Goal: Navigation & Orientation: Find specific page/section

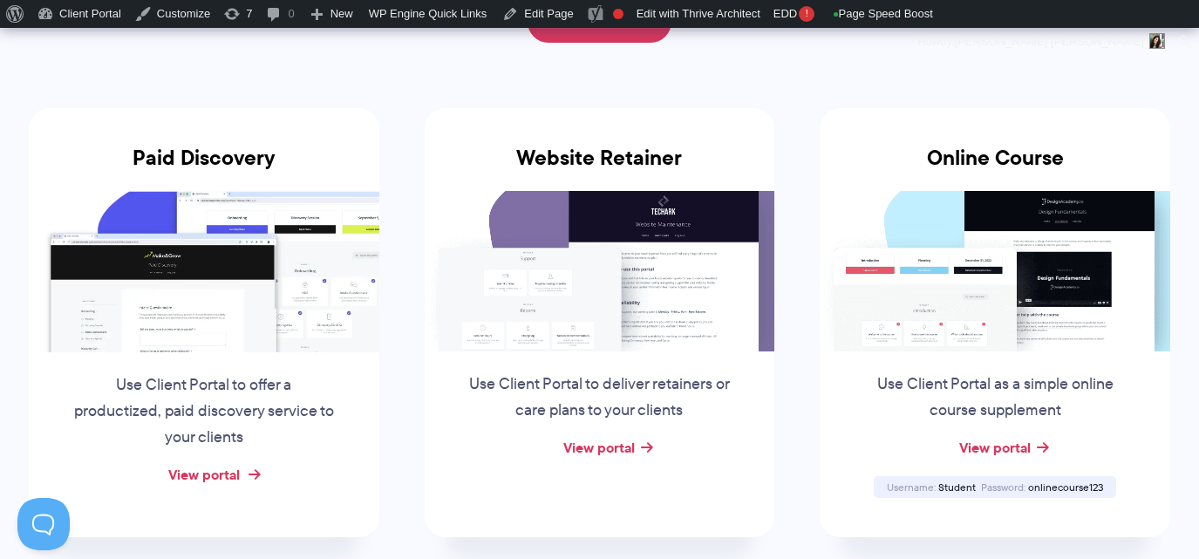
click at [210, 473] on link "View portal" at bounding box center [204, 474] width 72 height 21
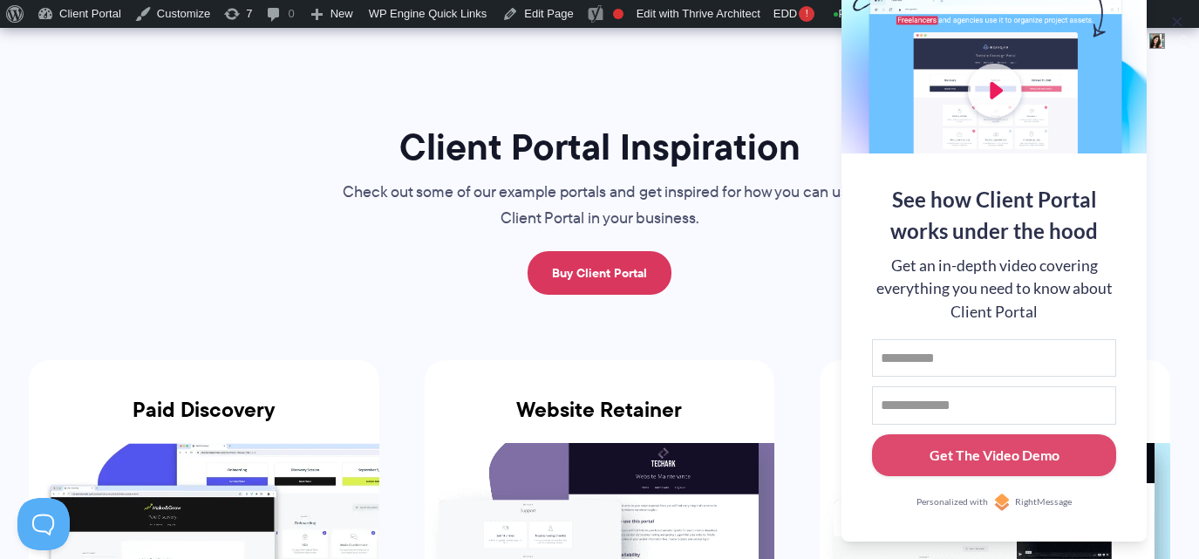
scroll to position [338, 0]
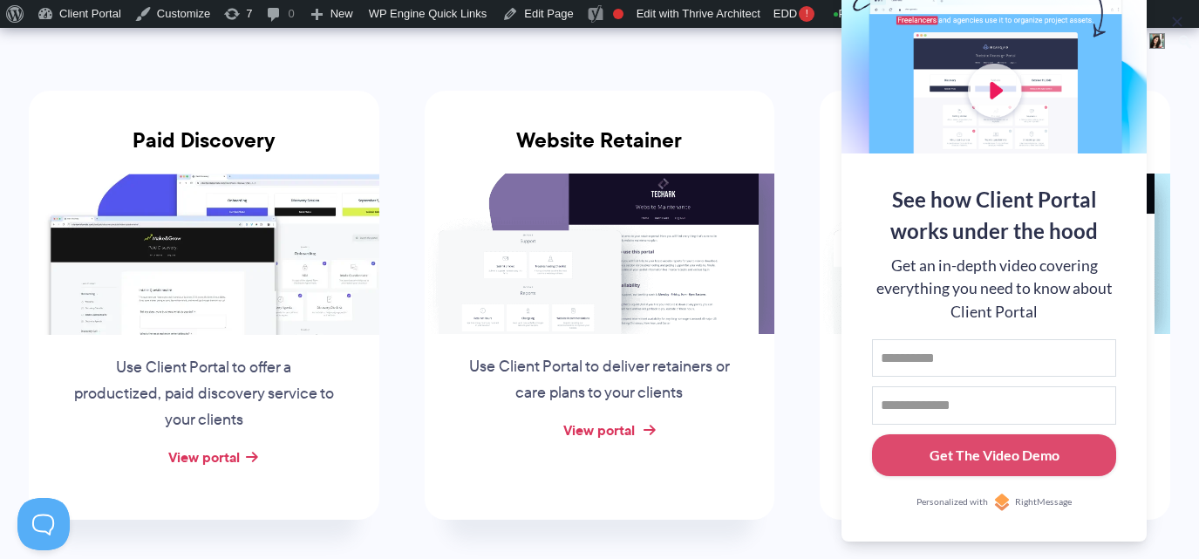
click at [601, 429] on link "View portal" at bounding box center [599, 430] width 72 height 21
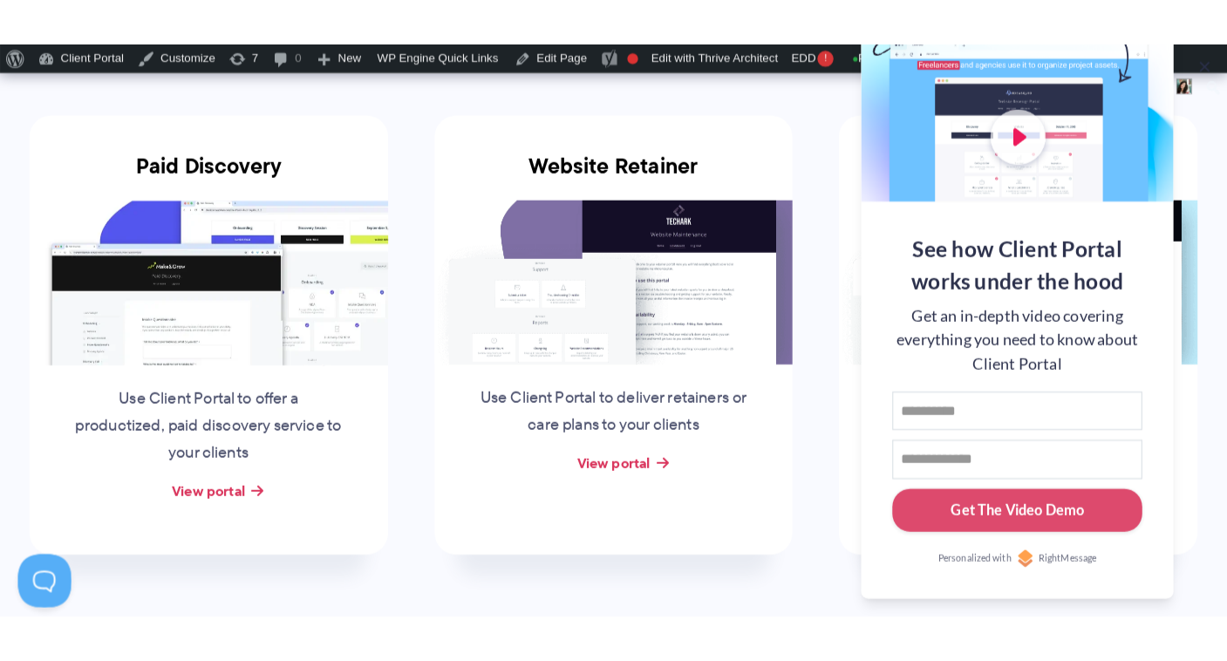
scroll to position [0, 0]
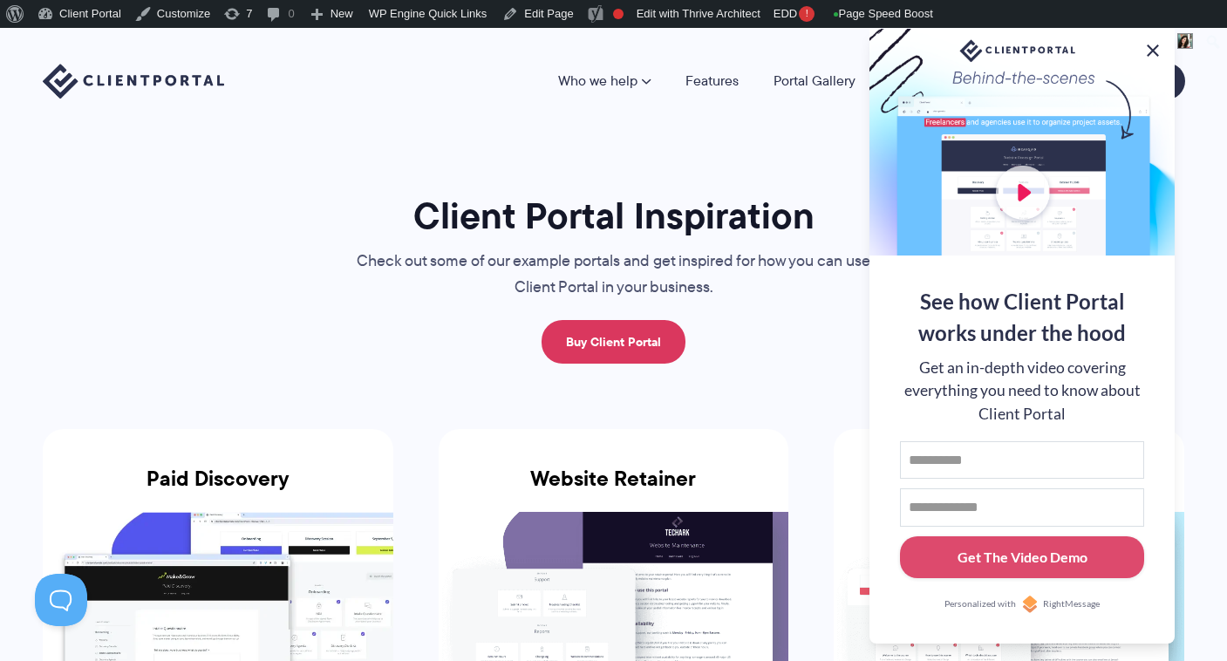
click at [1158, 40] on button at bounding box center [1153, 50] width 21 height 21
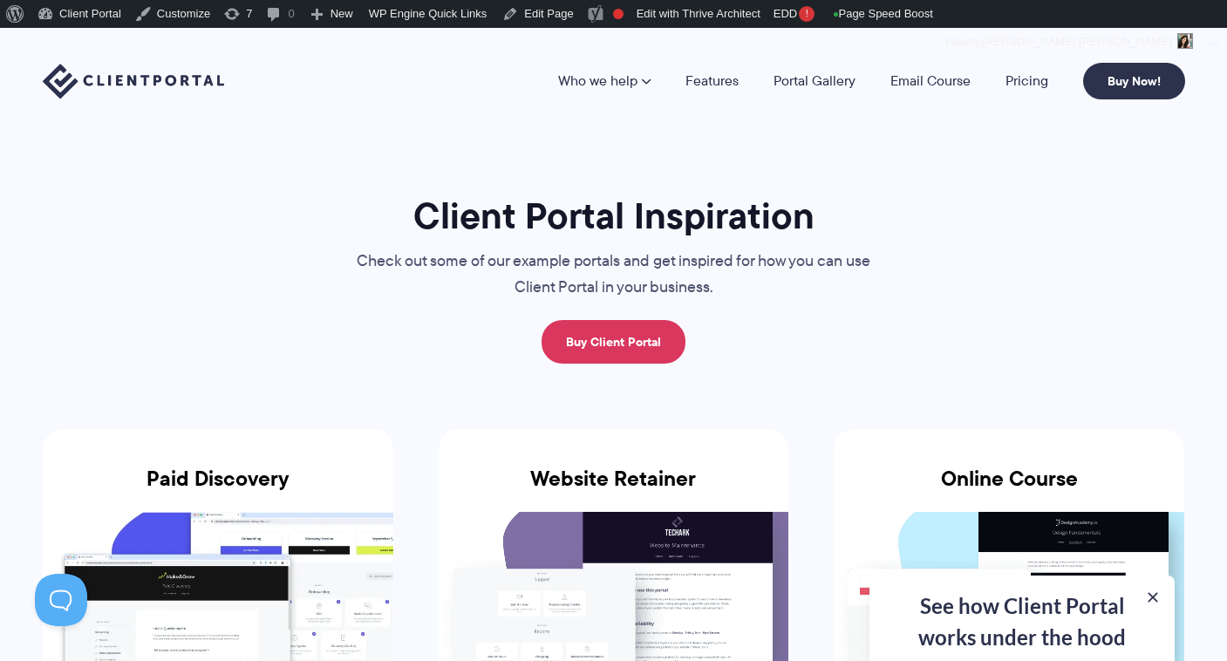
click at [1149, 558] on button at bounding box center [1152, 597] width 17 height 17
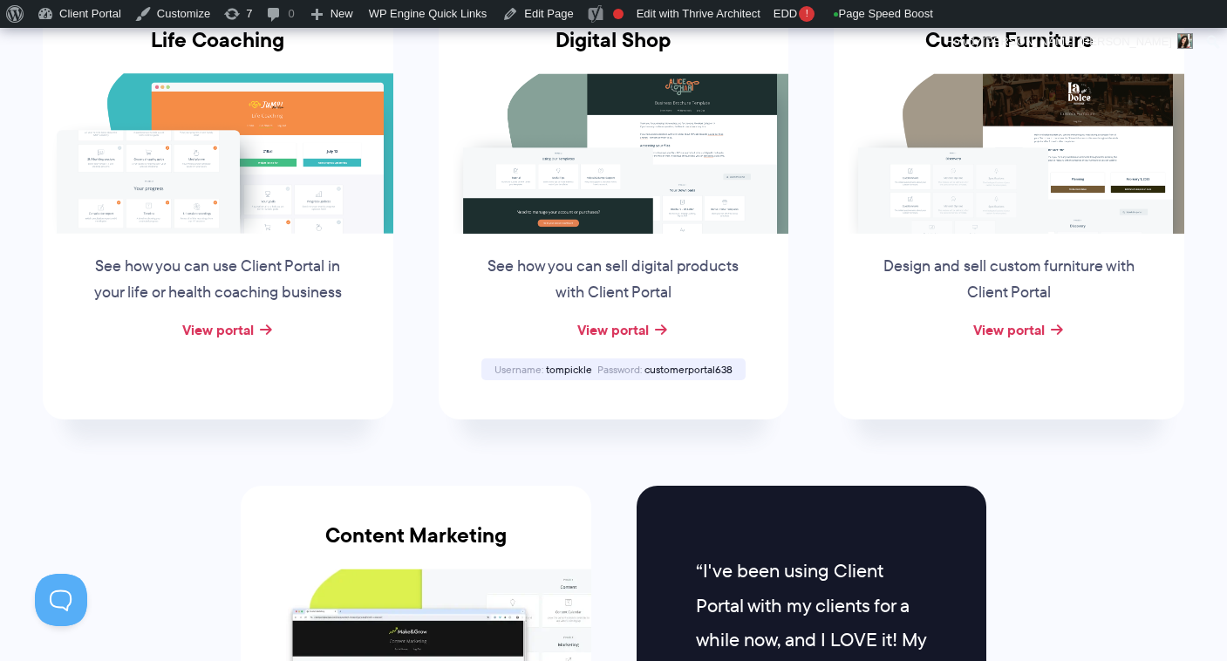
scroll to position [1424, 0]
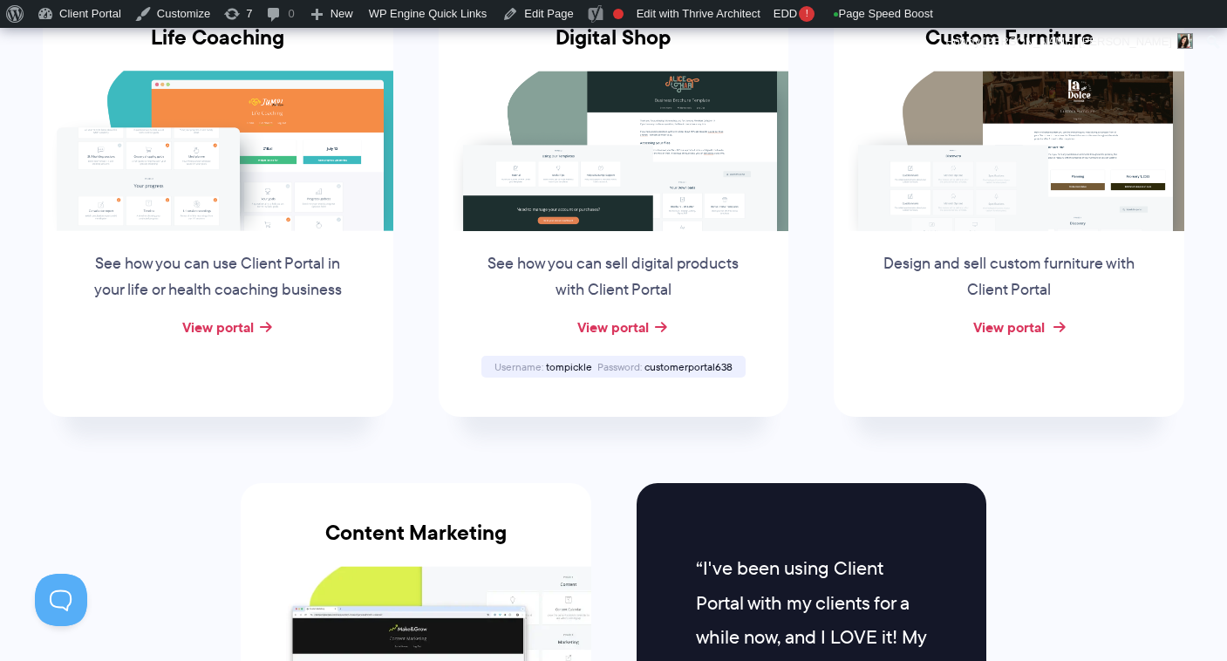
click at [1008, 318] on link "View portal" at bounding box center [1009, 327] width 72 height 21
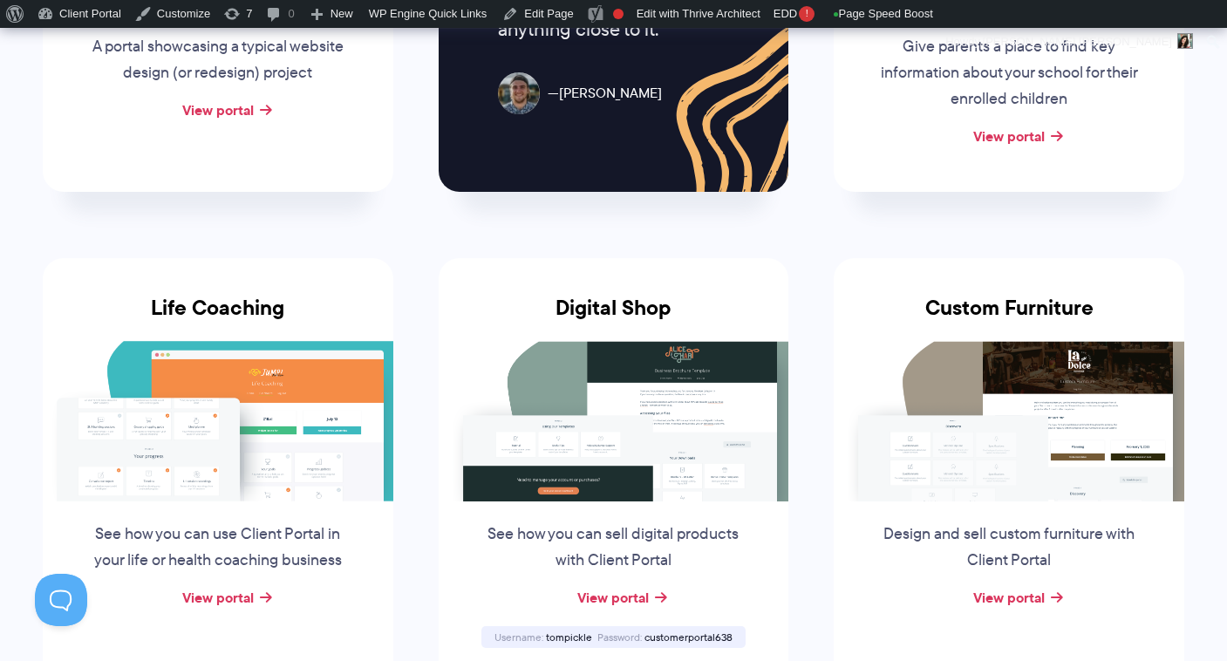
scroll to position [1161, 0]
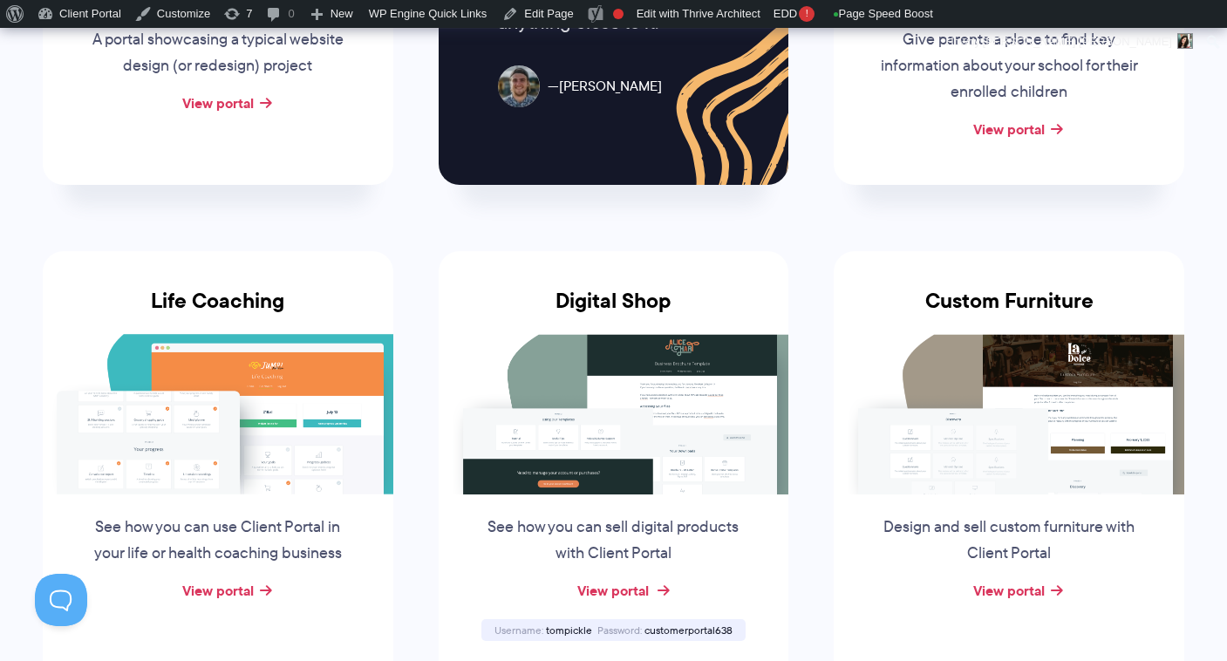
click at [599, 558] on link "View portal" at bounding box center [613, 590] width 72 height 21
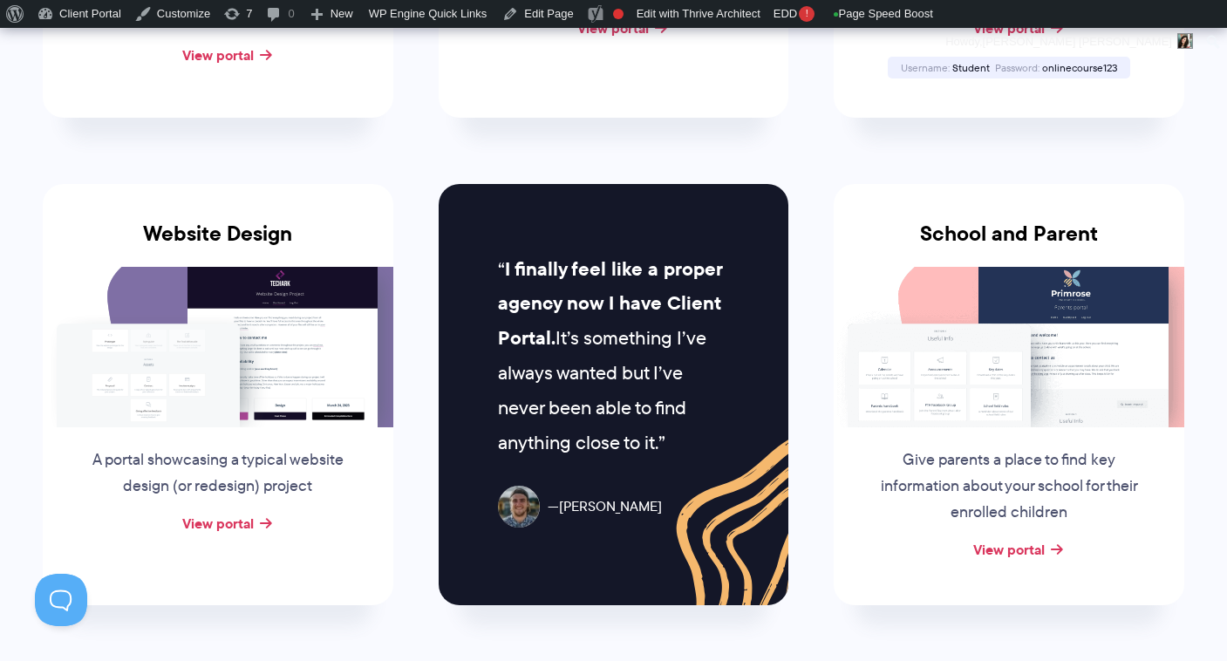
scroll to position [823, 0]
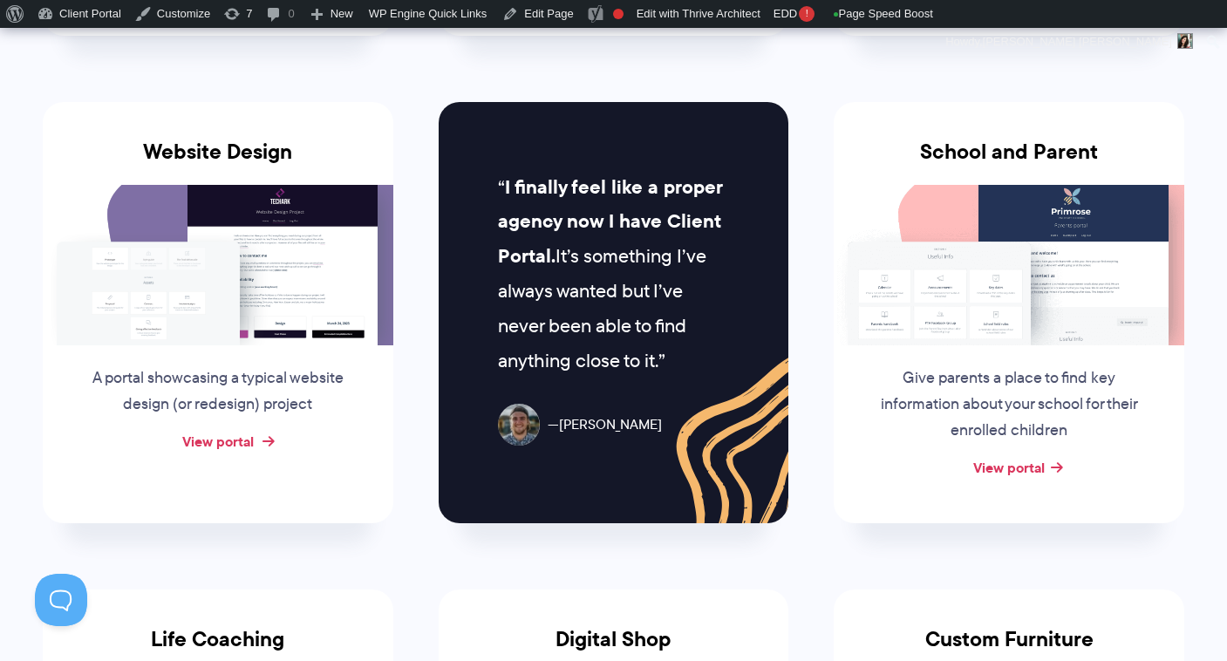
click at [237, 444] on link "View portal" at bounding box center [218, 441] width 72 height 21
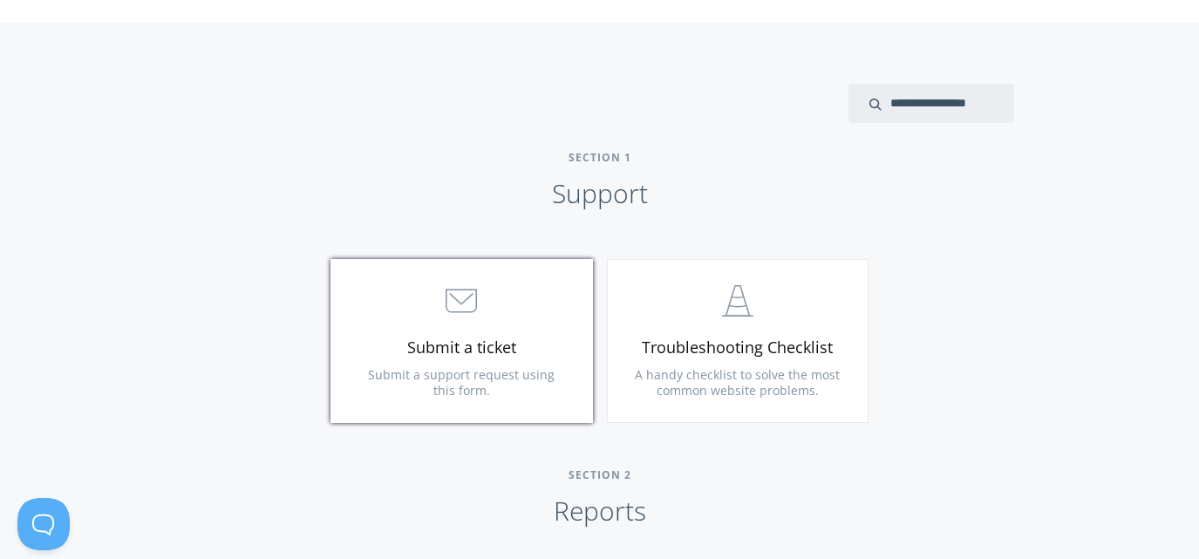
scroll to position [675, 0]
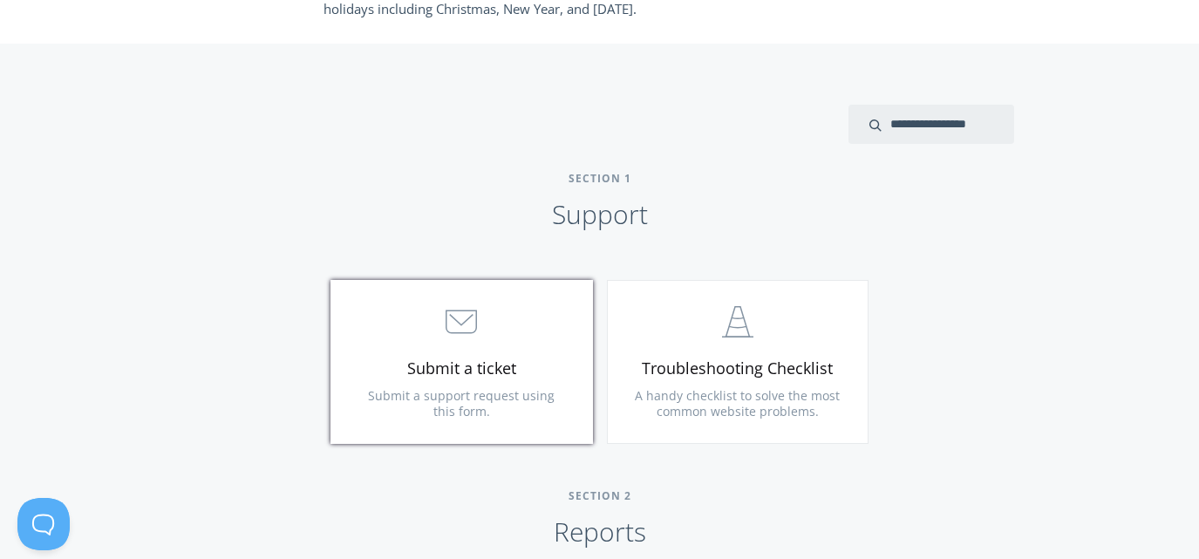
click at [505, 359] on span "Submit a ticket" at bounding box center [462, 369] width 208 height 20
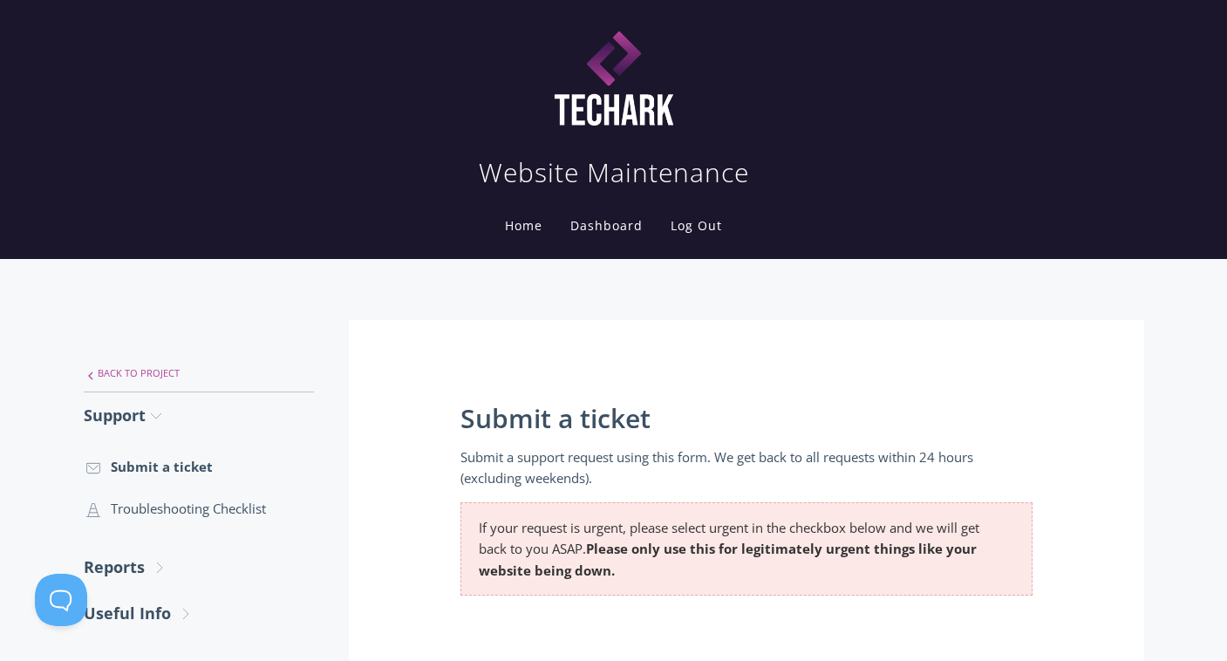
click at [101, 379] on link ".st0{fill:none;stroke:#000000;stroke-width:2;stroke-miterlimit:10;} Untitled-27…" at bounding box center [199, 373] width 230 height 37
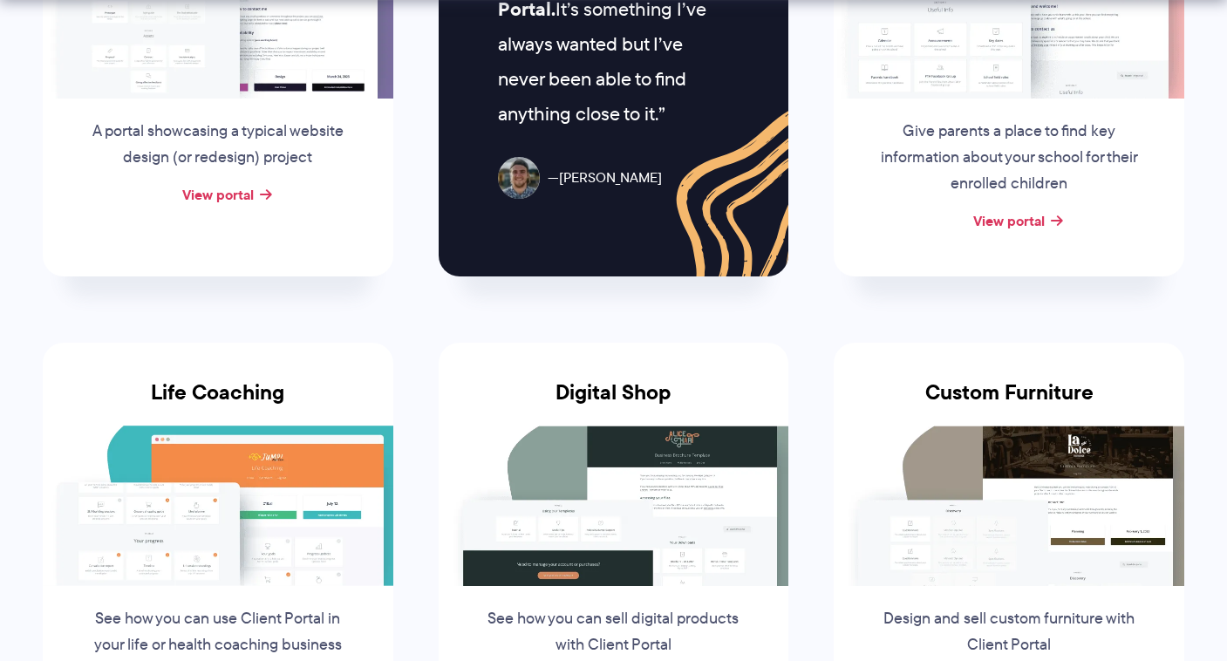
scroll to position [1142, 0]
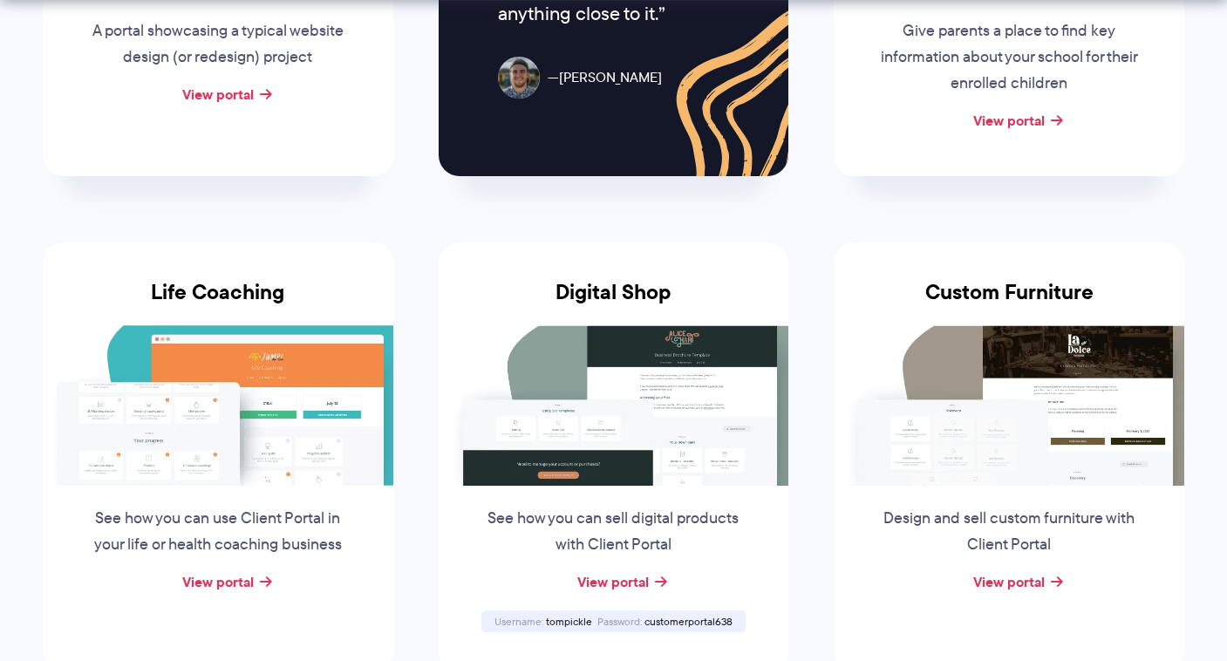
click at [1050, 585] on div "View portal" at bounding box center [1009, 583] width 351 height 26
click at [1017, 576] on link "View portal" at bounding box center [1009, 581] width 72 height 21
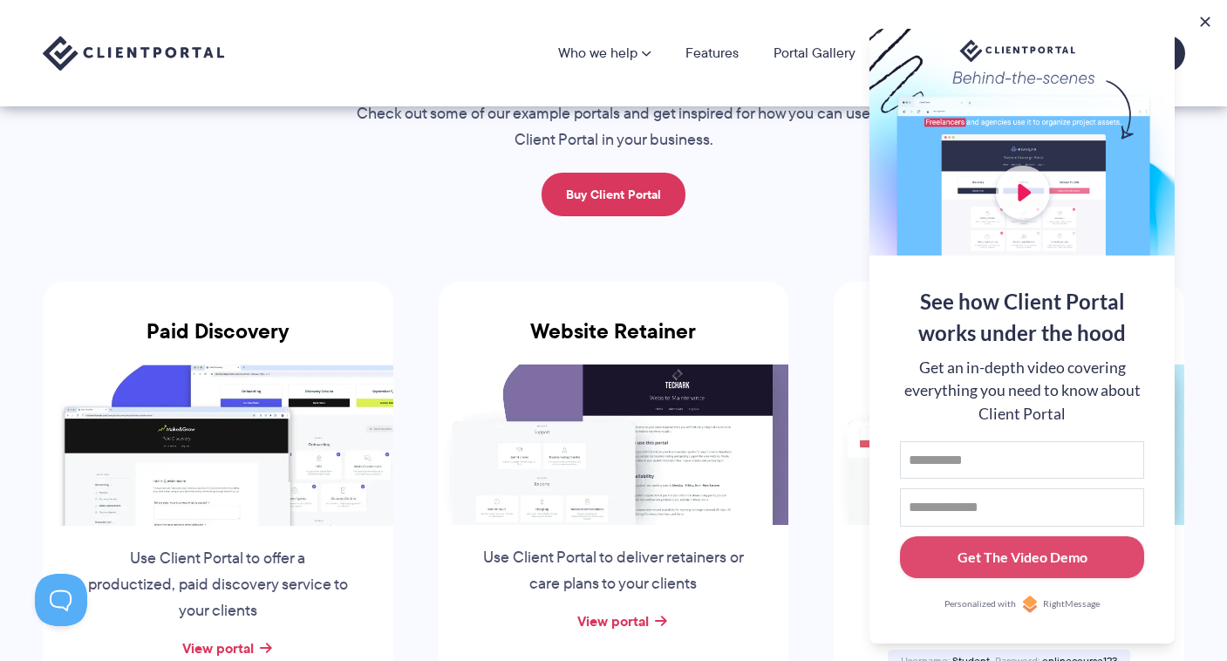
scroll to position [99, 0]
